Goal: Task Accomplishment & Management: Manage account settings

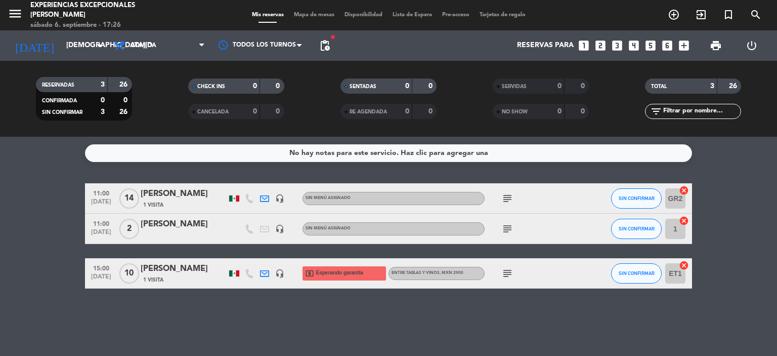
click at [503, 267] on icon "subject" at bounding box center [508, 273] width 12 height 12
click at [506, 197] on icon "subject" at bounding box center [508, 198] width 12 height 12
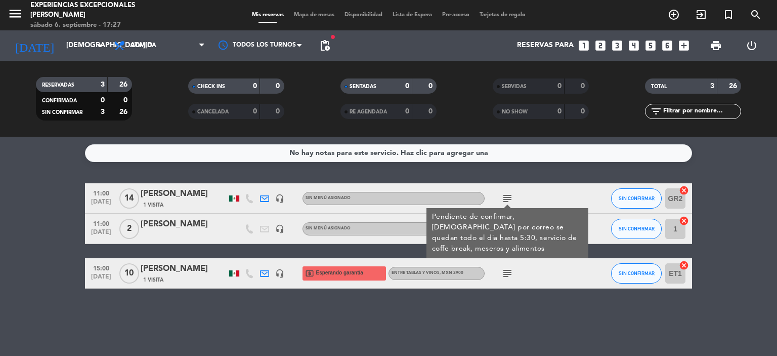
click at [506, 197] on icon "subject" at bounding box center [508, 198] width 12 height 12
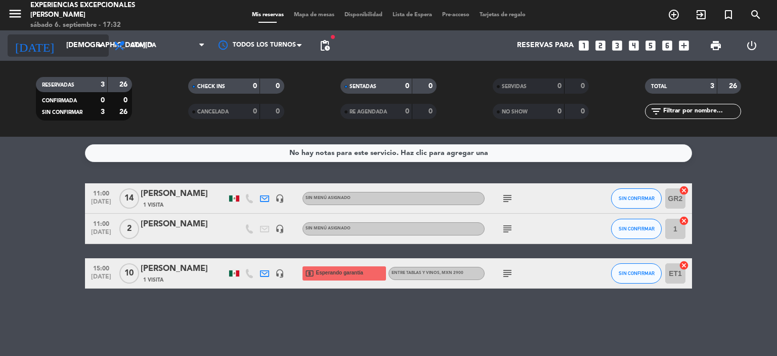
click at [84, 42] on input "[DEMOGRAPHIC_DATA][DATE]" at bounding box center [109, 45] width 96 height 18
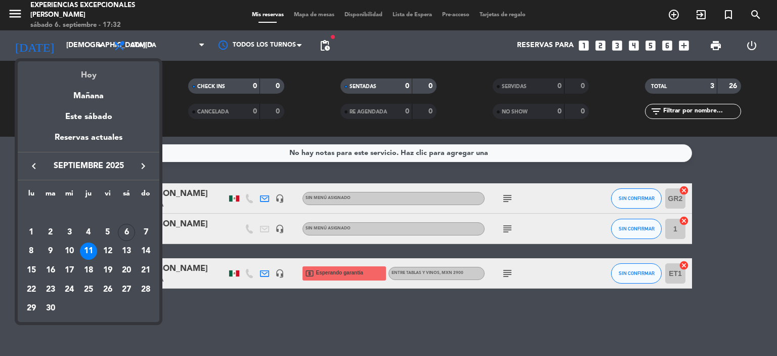
click at [86, 77] on div "Hoy" at bounding box center [89, 71] width 142 height 21
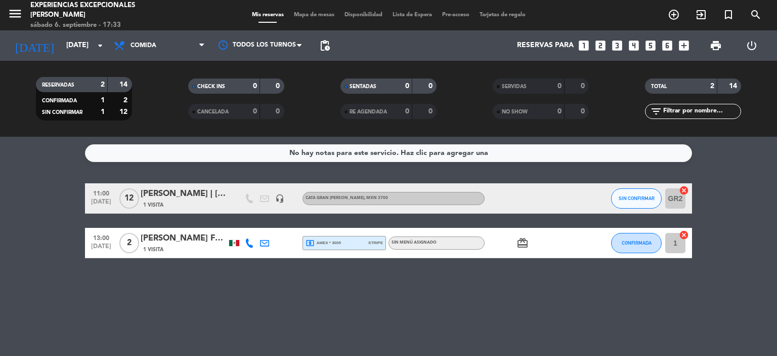
click at [0, 317] on div "No hay notas para este servicio. Haz clic para agregar una 11:00 [DATE] [PERSON…" at bounding box center [388, 246] width 777 height 219
click at [100, 47] on icon "arrow_drop_down" at bounding box center [100, 45] width 12 height 12
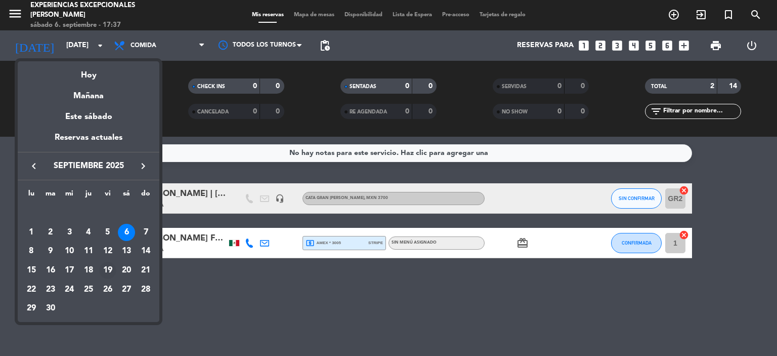
click at [107, 268] on div "19" at bounding box center [107, 270] width 17 height 17
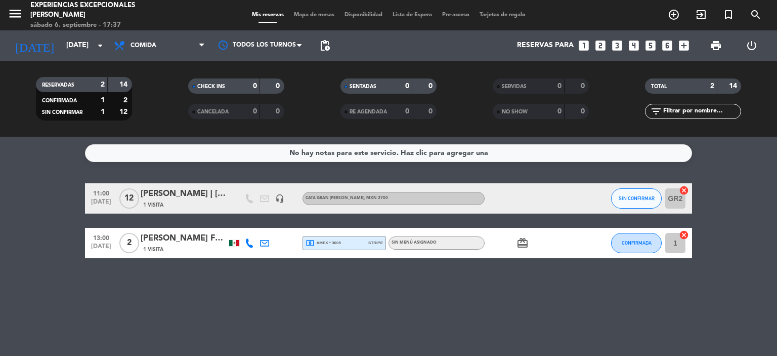
type input "[DATE]"
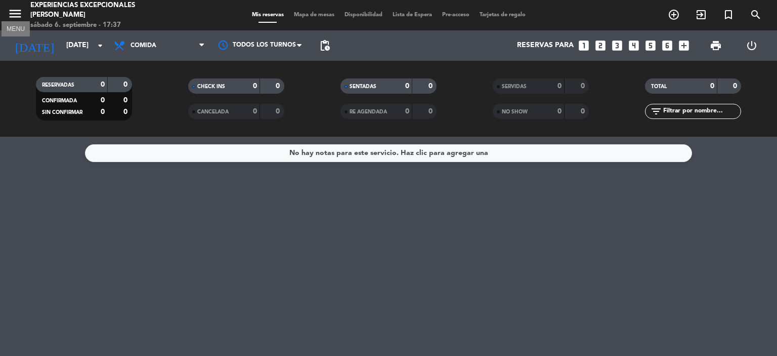
click at [14, 15] on icon "menu" at bounding box center [15, 13] width 15 height 15
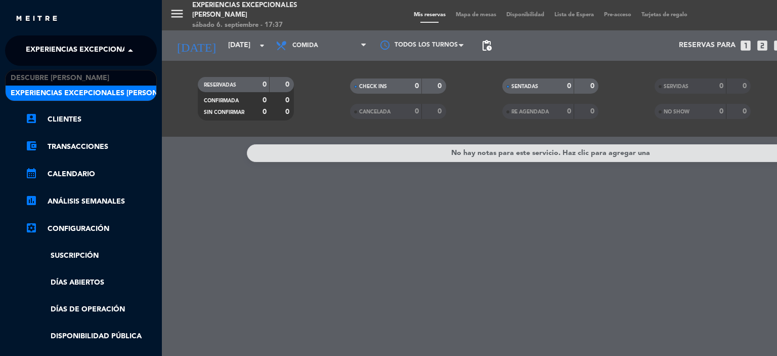
click at [53, 50] on span "Experiencias Excepcionales [PERSON_NAME]" at bounding box center [113, 50] width 175 height 21
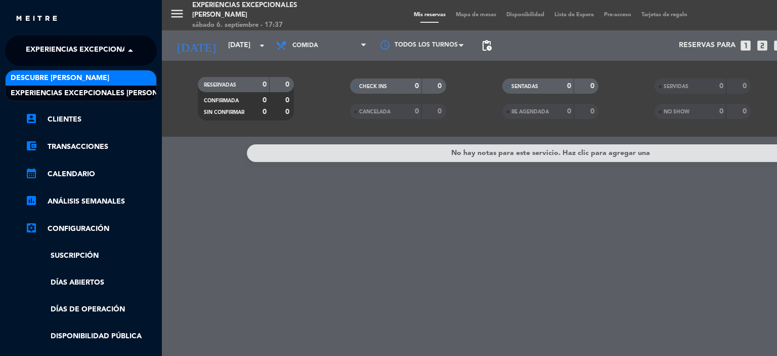
click at [66, 72] on span "Descubre [PERSON_NAME]" at bounding box center [60, 78] width 99 height 12
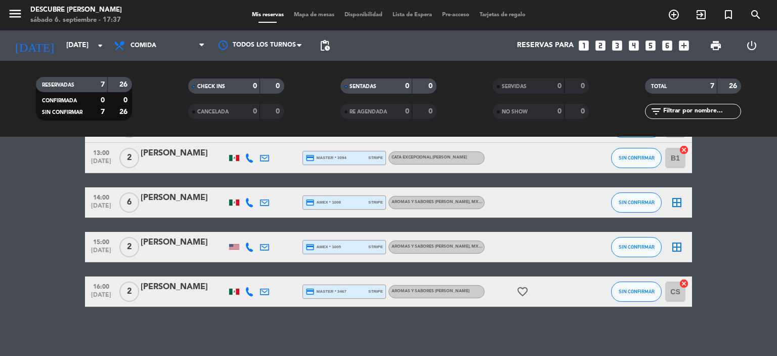
scroll to position [161, 0]
